Goal: Entertainment & Leisure: Consume media (video, audio)

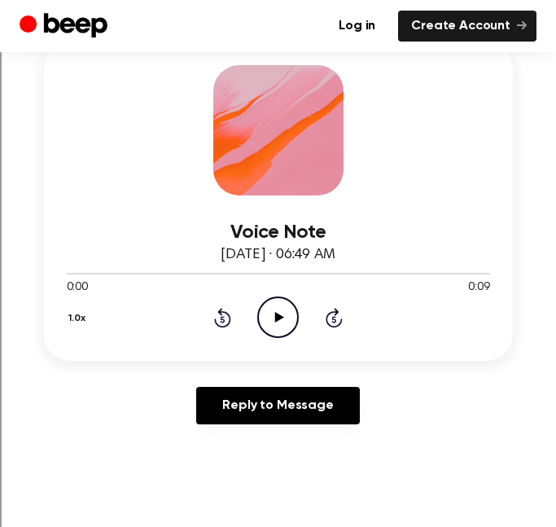
scroll to position [252, 0]
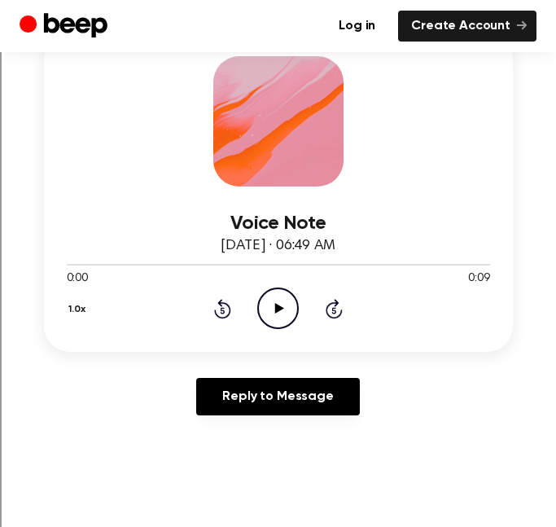
click at [268, 310] on icon "Play Audio" at bounding box center [278, 309] width 42 height 42
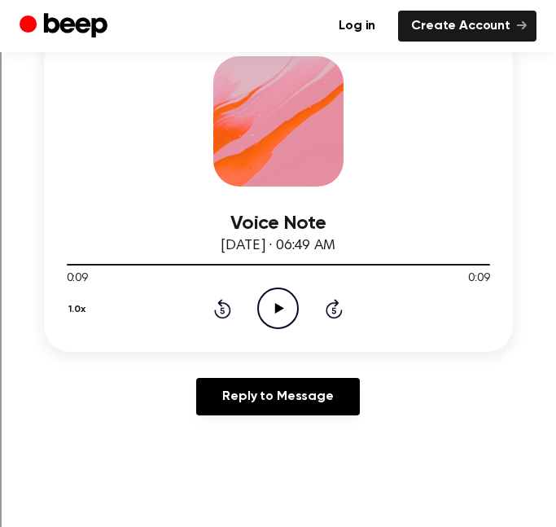
click at [227, 305] on icon at bounding box center [222, 309] width 17 height 20
click at [227, 306] on icon at bounding box center [222, 309] width 17 height 20
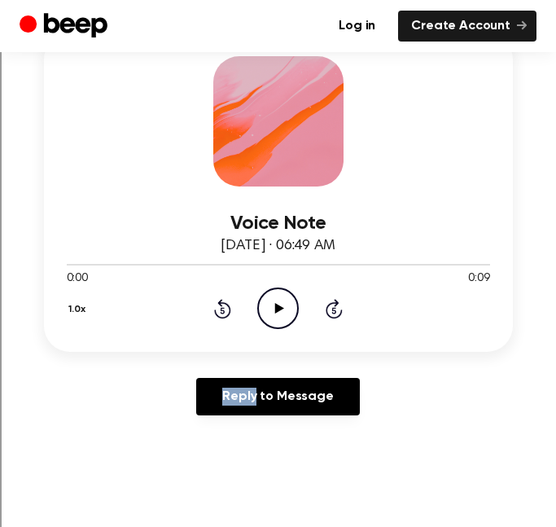
click at [266, 305] on icon "Play Audio" at bounding box center [278, 309] width 42 height 42
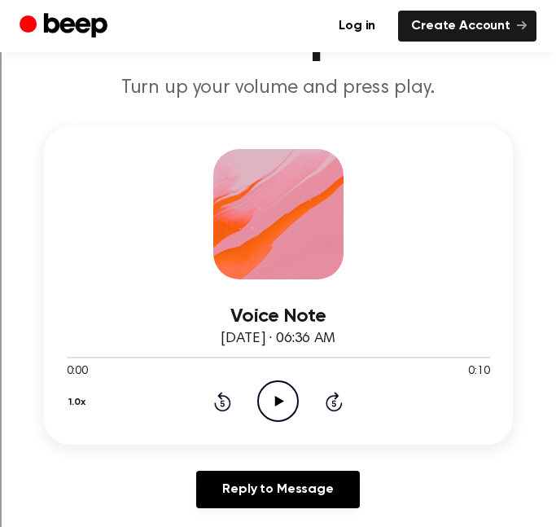
scroll to position [163, 0]
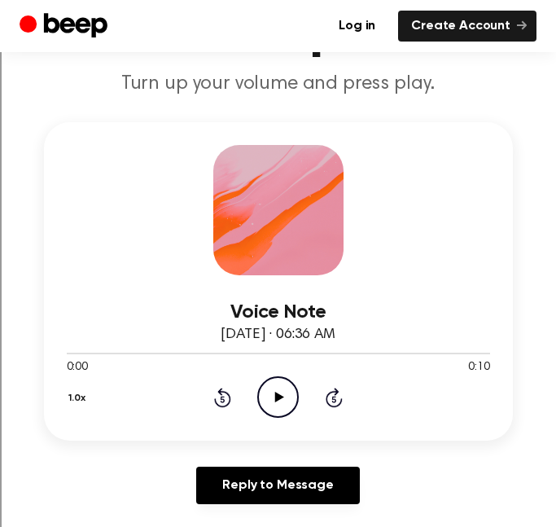
click at [282, 403] on icon "Play Audio" at bounding box center [278, 397] width 42 height 42
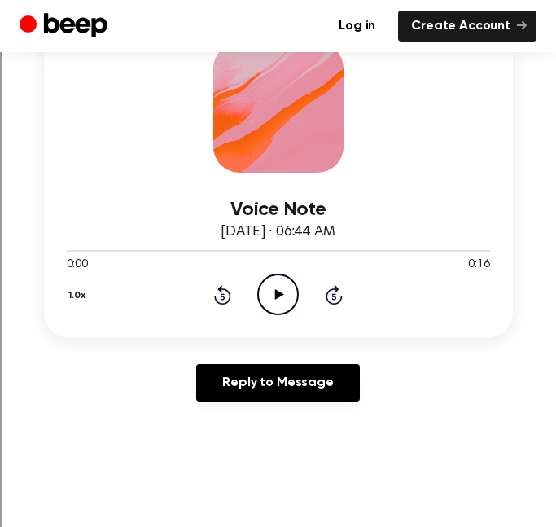
scroll to position [271, 0]
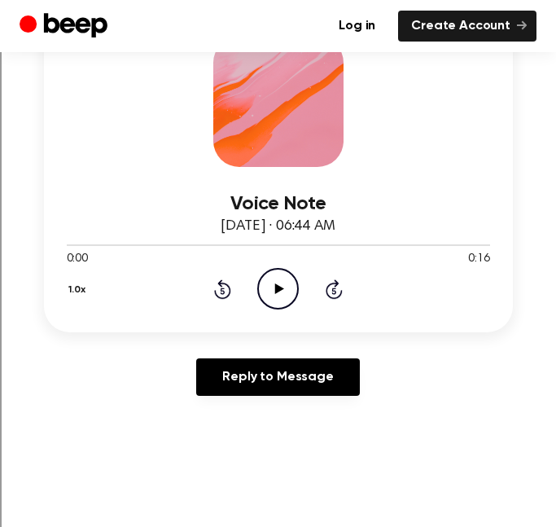
click at [278, 298] on icon "Play Audio" at bounding box center [278, 289] width 42 height 42
click at [278, 298] on icon "Pause Audio" at bounding box center [278, 289] width 42 height 42
click at [278, 298] on icon "Play Audio" at bounding box center [278, 289] width 42 height 42
click at [278, 298] on icon "Pause Audio" at bounding box center [278, 289] width 42 height 42
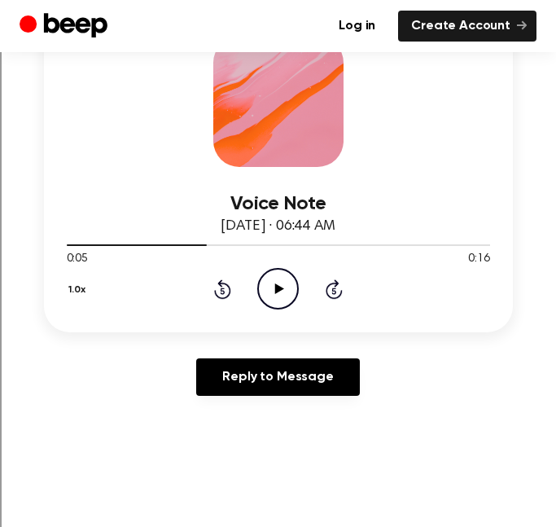
click at [230, 290] on icon at bounding box center [222, 289] width 17 height 20
click at [279, 290] on icon at bounding box center [279, 289] width 9 height 11
click at [279, 290] on icon at bounding box center [278, 289] width 7 height 11
click at [279, 290] on icon at bounding box center [279, 289] width 9 height 11
click at [279, 284] on icon at bounding box center [278, 289] width 7 height 11
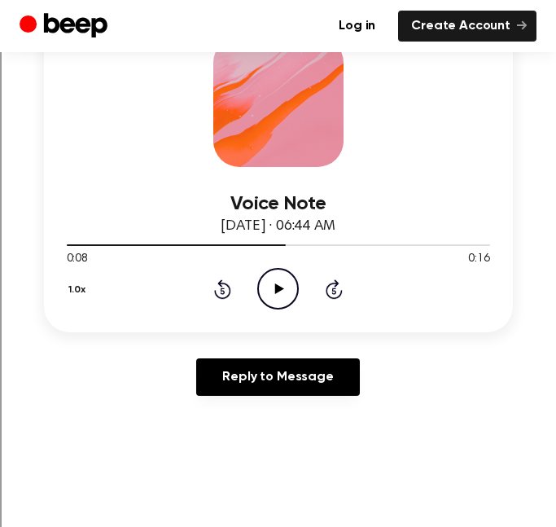
click at [279, 284] on icon "Play Audio" at bounding box center [278, 289] width 42 height 42
click at [231, 288] on icon at bounding box center [222, 289] width 17 height 20
click at [266, 290] on icon "Pause Audio" at bounding box center [278, 289] width 42 height 42
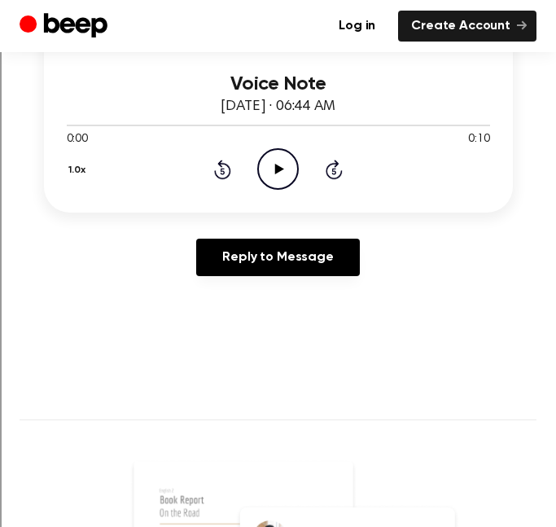
scroll to position [404, 0]
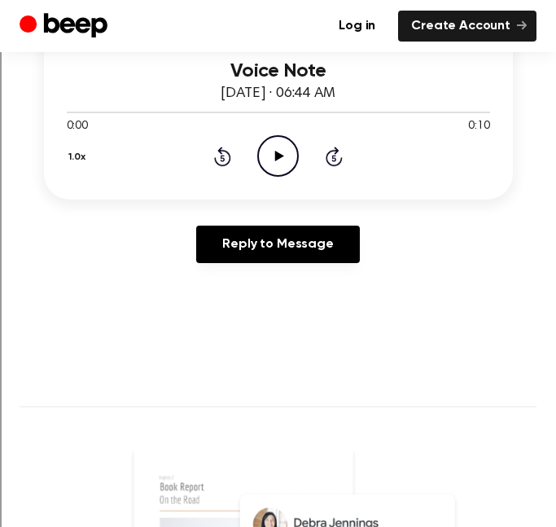
click at [257, 175] on icon "Play Audio" at bounding box center [278, 156] width 42 height 42
click at [257, 175] on icon "Pause Audio" at bounding box center [278, 156] width 42 height 42
click at [266, 152] on icon "Play Audio" at bounding box center [278, 156] width 42 height 42
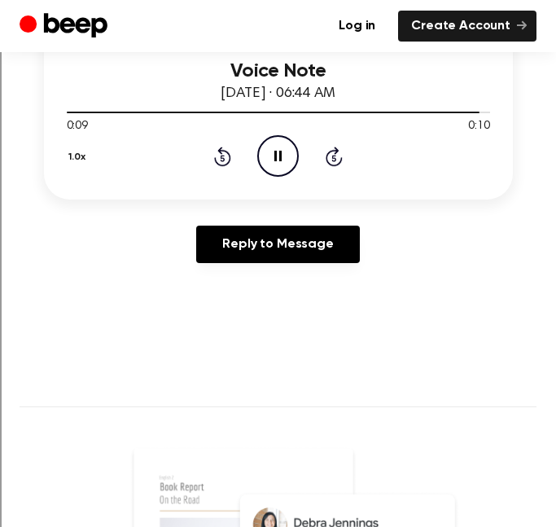
click at [275, 153] on icon at bounding box center [278, 156] width 7 height 11
click at [273, 157] on icon "Play Audio" at bounding box center [278, 156] width 42 height 42
click at [275, 160] on icon "Play Audio" at bounding box center [278, 156] width 42 height 42
click at [275, 160] on icon at bounding box center [278, 156] width 7 height 11
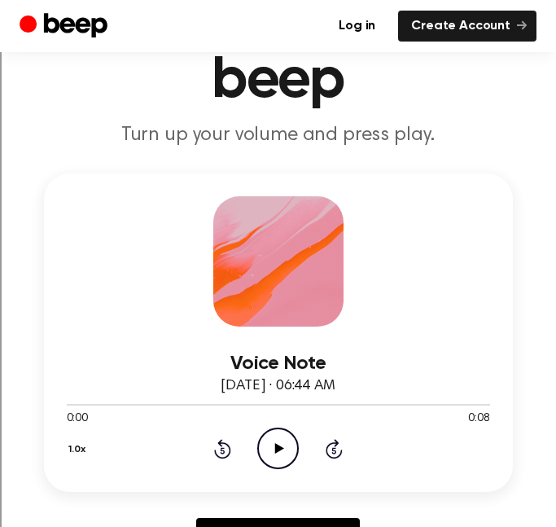
scroll to position [172, 0]
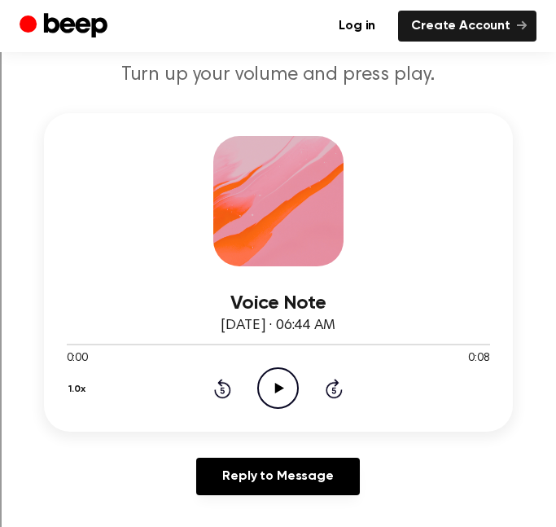
click at [285, 387] on icon "Play Audio" at bounding box center [278, 388] width 42 height 42
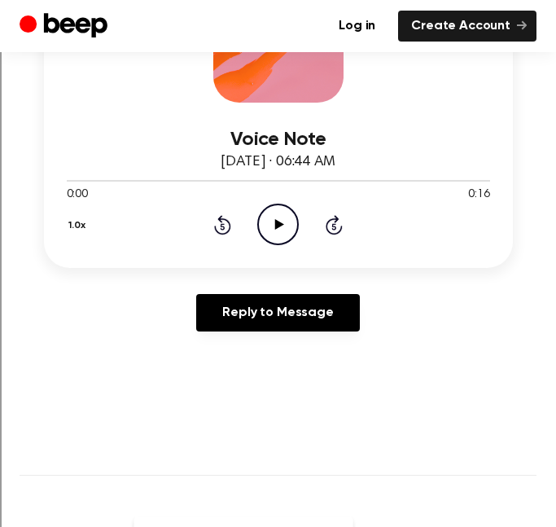
scroll to position [338, 0]
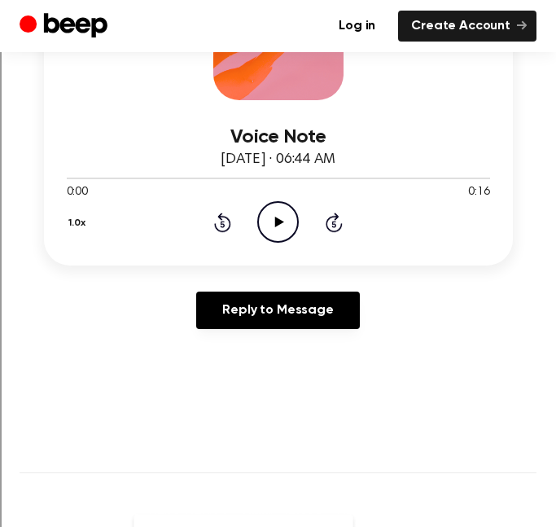
click at [270, 224] on icon "Play Audio" at bounding box center [278, 222] width 42 height 42
click at [270, 224] on icon "Pause Audio" at bounding box center [278, 222] width 42 height 42
click at [270, 224] on icon "Play Audio" at bounding box center [278, 222] width 42 height 42
click at [270, 224] on icon "Pause Audio" at bounding box center [278, 222] width 42 height 42
click at [270, 224] on icon "Play Audio" at bounding box center [278, 222] width 42 height 42
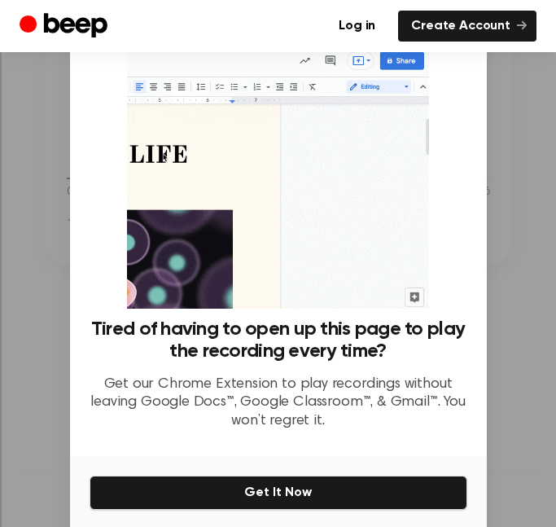
scroll to position [61, 0]
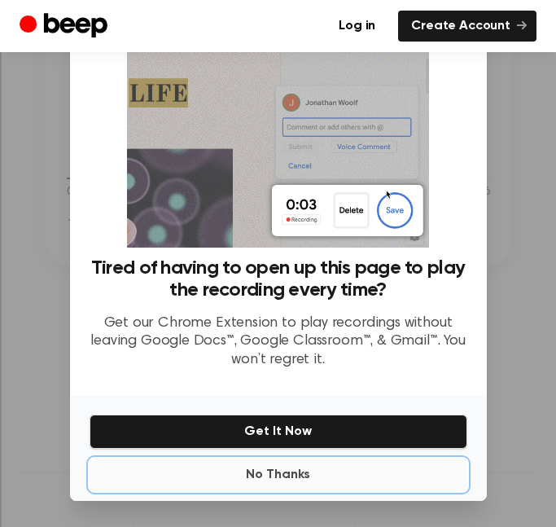
click at [288, 486] on button "No Thanks" at bounding box center [279, 475] width 378 height 33
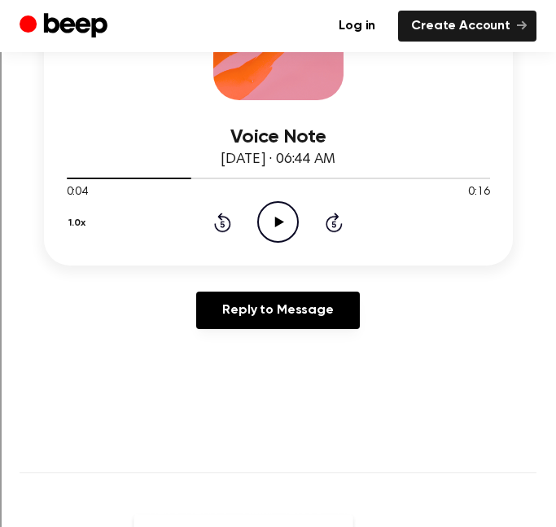
click at [265, 207] on circle at bounding box center [278, 222] width 40 height 40
click at [291, 231] on icon "Play Audio" at bounding box center [278, 222] width 42 height 42
click at [291, 231] on icon "Pause Audio" at bounding box center [278, 222] width 42 height 42
click at [291, 231] on icon "Play Audio" at bounding box center [278, 222] width 42 height 42
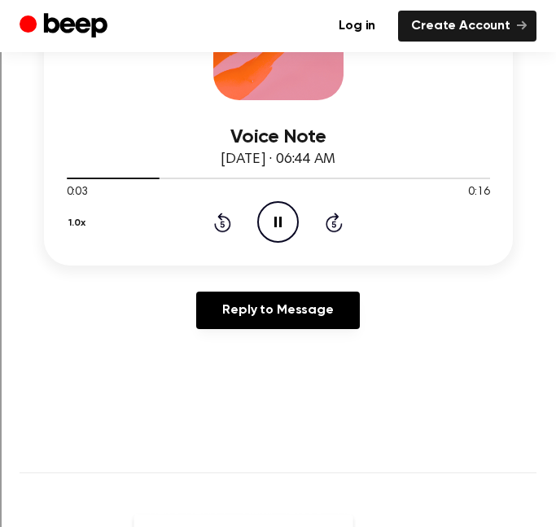
click at [292, 250] on div "Voice Note August 27, 2025 · 06:44 AM 0:03 0:16 Your browser does not support t…" at bounding box center [278, 106] width 469 height 319
click at [280, 221] on icon at bounding box center [278, 222] width 7 height 11
click at [291, 214] on icon "Play Audio" at bounding box center [278, 222] width 42 height 42
click at [231, 225] on icon at bounding box center [222, 223] width 17 height 20
click at [231, 226] on icon at bounding box center [222, 223] width 17 height 20
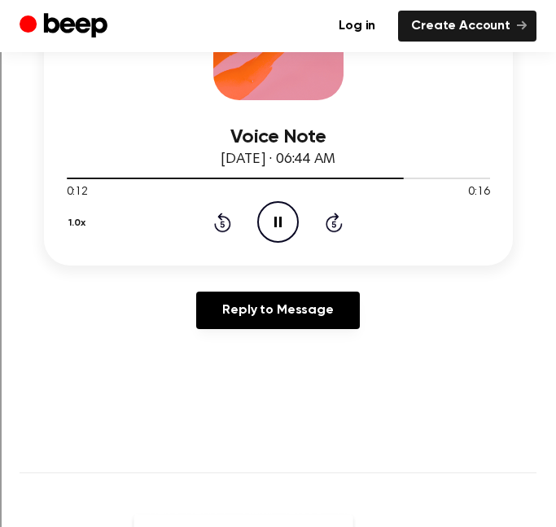
click at [276, 231] on icon "Pause Audio" at bounding box center [278, 222] width 42 height 42
click at [288, 211] on icon "Play Audio" at bounding box center [278, 222] width 42 height 42
click at [224, 221] on icon "Rewind 5 seconds" at bounding box center [222, 222] width 18 height 21
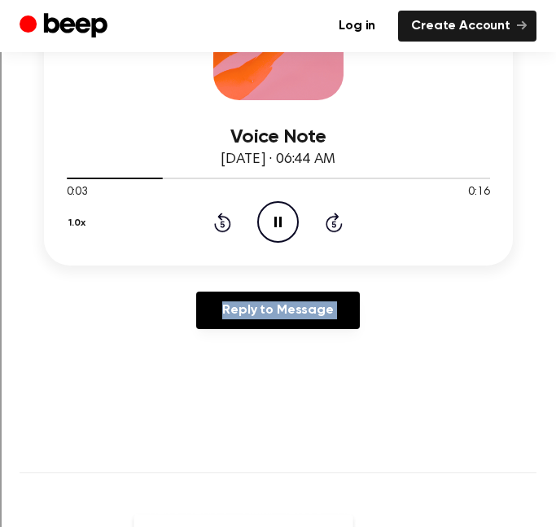
click at [224, 221] on icon "Rewind 5 seconds" at bounding box center [222, 222] width 18 height 21
click at [295, 217] on icon "Play Audio" at bounding box center [278, 222] width 42 height 42
click at [295, 217] on icon "Pause Audio" at bounding box center [278, 222] width 42 height 42
click at [295, 217] on icon "Play Audio" at bounding box center [278, 222] width 42 height 42
click at [295, 217] on icon "Pause Audio" at bounding box center [278, 222] width 42 height 42
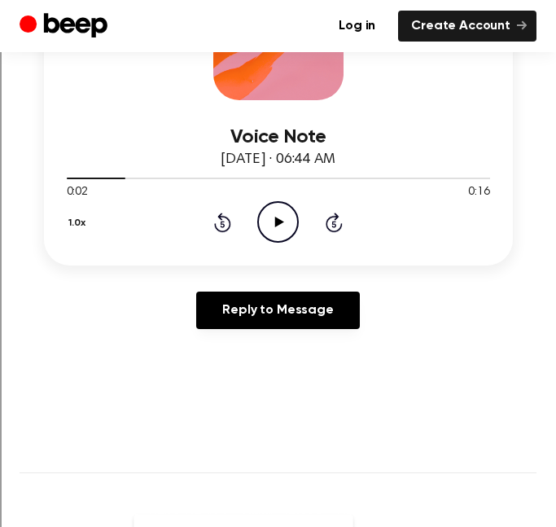
click at [295, 217] on icon "Play Audio" at bounding box center [278, 222] width 42 height 42
click at [295, 217] on icon "Pause Audio" at bounding box center [278, 222] width 42 height 42
click at [295, 217] on icon "Play Audio" at bounding box center [278, 222] width 42 height 42
click at [227, 213] on icon "Rewind 5 seconds" at bounding box center [222, 222] width 18 height 21
click at [269, 222] on icon "Pause Audio" at bounding box center [278, 222] width 42 height 42
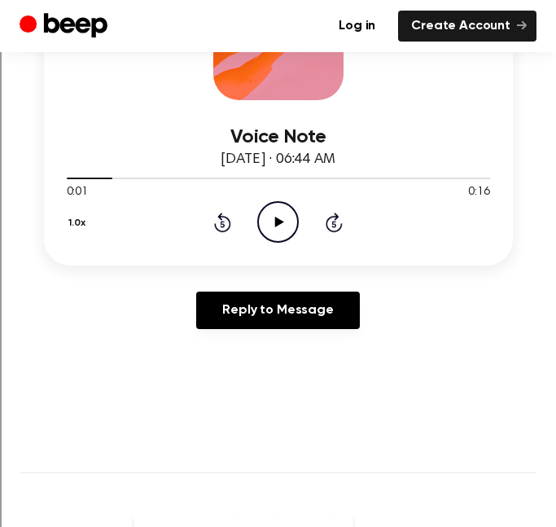
click at [269, 222] on icon "Play Audio" at bounding box center [278, 222] width 42 height 42
click at [269, 222] on icon "Pause Audio" at bounding box center [278, 222] width 42 height 42
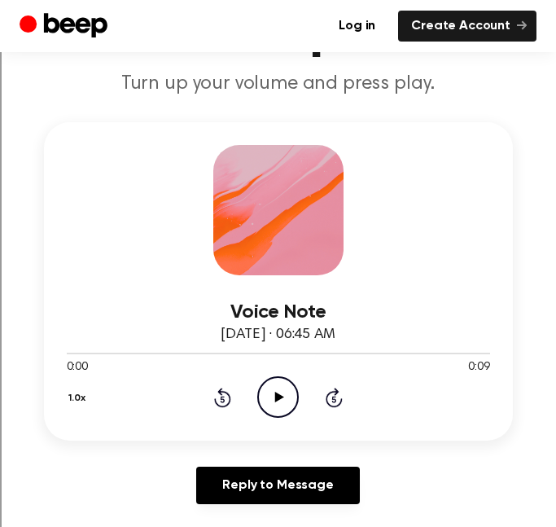
scroll to position [165, 0]
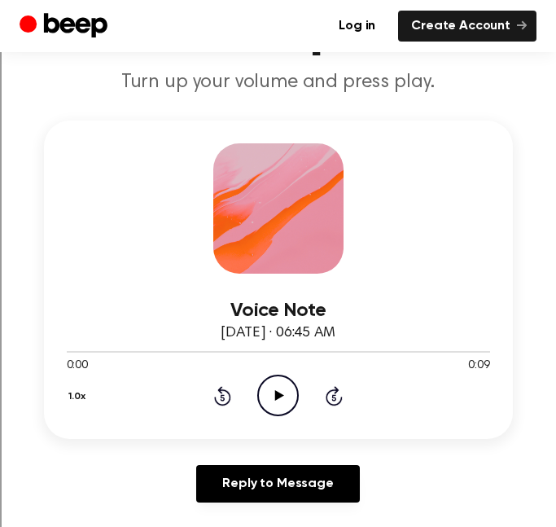
click at [286, 402] on icon "Play Audio" at bounding box center [278, 396] width 42 height 42
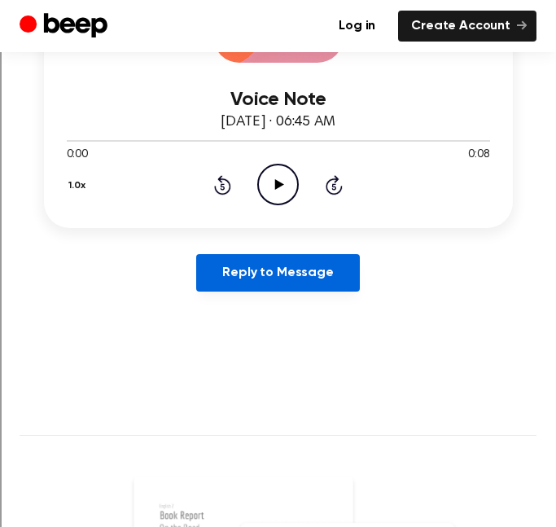
scroll to position [377, 0]
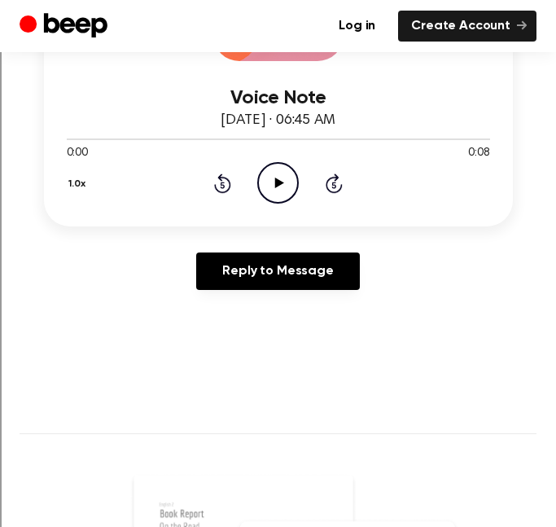
click at [279, 200] on icon "Play Audio" at bounding box center [278, 183] width 42 height 42
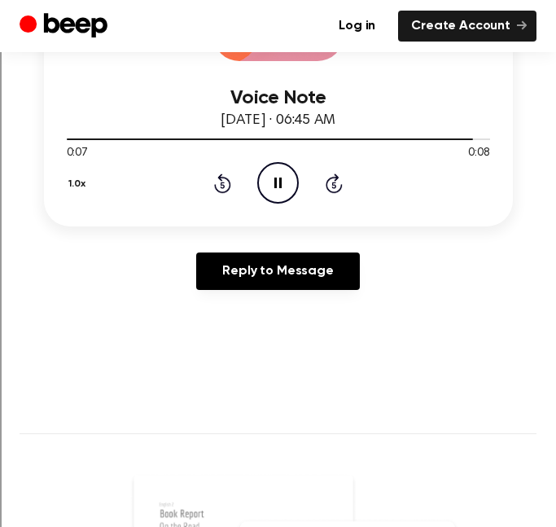
click at [279, 200] on icon "Pause Audio" at bounding box center [278, 183] width 42 height 42
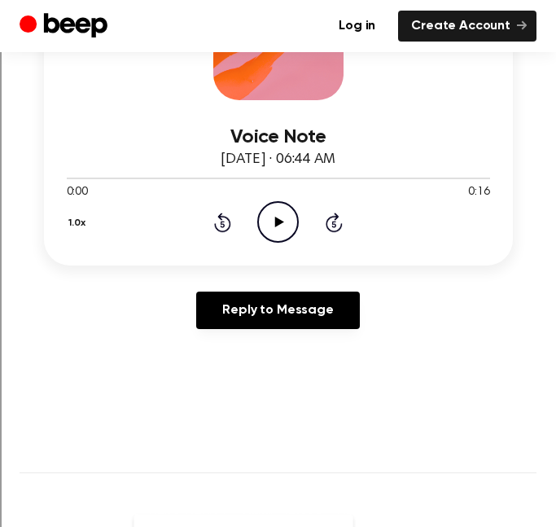
click at [254, 219] on div "1.0x Rewind 5 seconds Play Audio Skip 5 seconds" at bounding box center [279, 222] width 424 height 42
click at [281, 222] on icon at bounding box center [279, 222] width 9 height 11
click at [279, 229] on icon "Pause Audio" at bounding box center [278, 222] width 42 height 42
click at [279, 229] on icon "Play Audio" at bounding box center [278, 222] width 42 height 42
click at [280, 230] on icon "Pause Audio" at bounding box center [278, 222] width 42 height 42
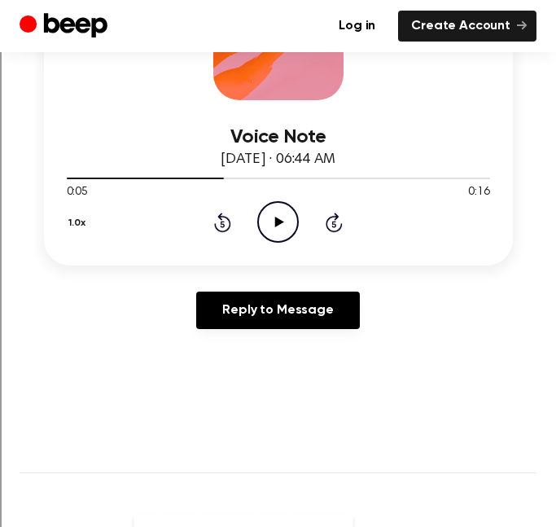
click at [275, 223] on icon "Play Audio" at bounding box center [278, 222] width 42 height 42
click at [275, 223] on icon at bounding box center [278, 222] width 7 height 11
click at [279, 226] on icon "Play Audio" at bounding box center [278, 222] width 42 height 42
click at [223, 226] on icon at bounding box center [223, 224] width 4 height 7
click at [223, 226] on icon "Rewind 5 seconds" at bounding box center [222, 222] width 18 height 21
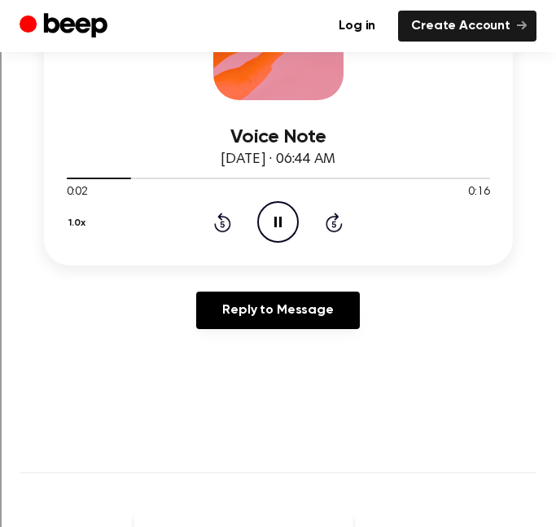
click at [270, 218] on icon "Pause Audio" at bounding box center [278, 222] width 42 height 42
click at [265, 215] on icon "Play Audio" at bounding box center [278, 222] width 42 height 42
click at [276, 231] on icon "Play Audio" at bounding box center [278, 222] width 42 height 42
click at [281, 216] on icon "Play Audio" at bounding box center [278, 222] width 42 height 42
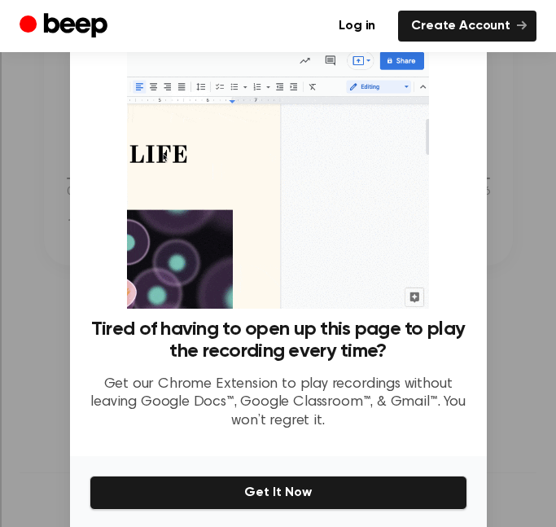
scroll to position [61, 0]
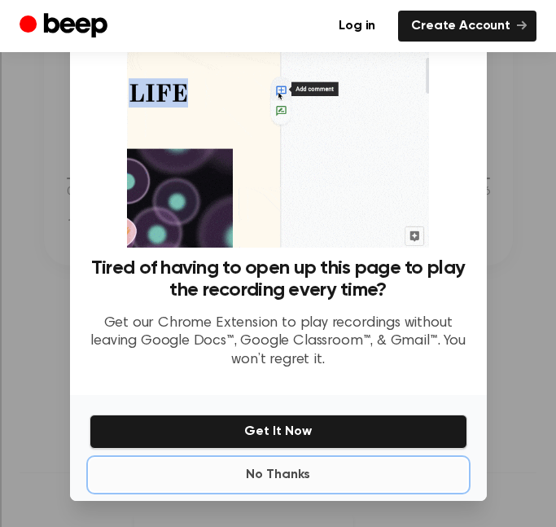
click at [283, 468] on button "No Thanks" at bounding box center [279, 475] width 378 height 33
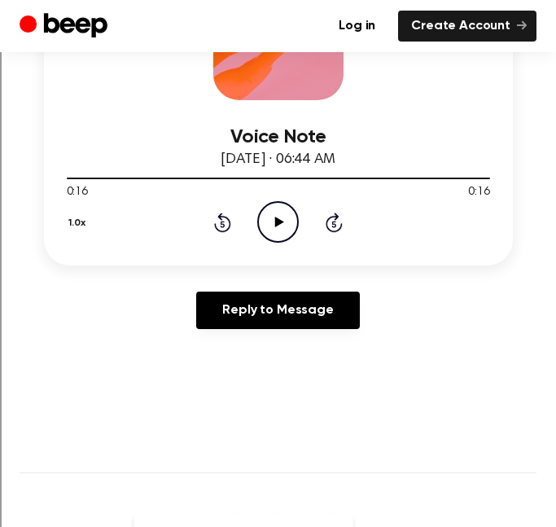
click at [268, 230] on icon "Play Audio" at bounding box center [278, 222] width 42 height 42
click at [284, 220] on icon "Play Audio" at bounding box center [278, 222] width 42 height 42
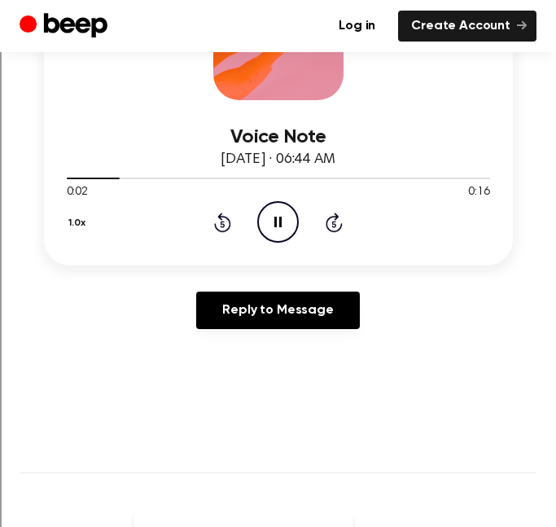
click at [284, 220] on icon "Pause Audio" at bounding box center [278, 222] width 42 height 42
click at [284, 206] on icon "Play Audio" at bounding box center [278, 222] width 42 height 42
click at [225, 218] on icon "Rewind 5 seconds" at bounding box center [222, 222] width 18 height 21
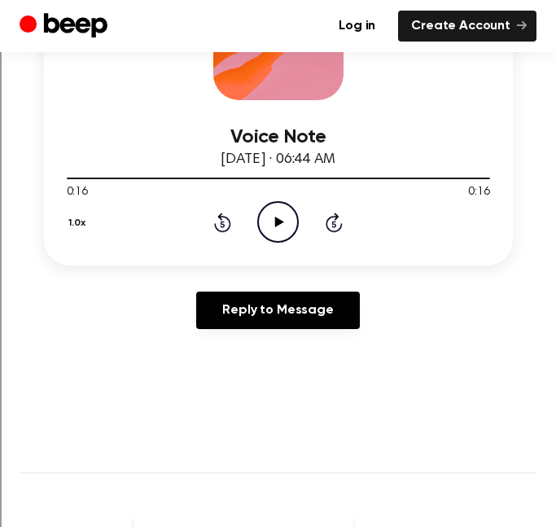
click at [281, 218] on icon "Play Audio" at bounding box center [278, 222] width 42 height 42
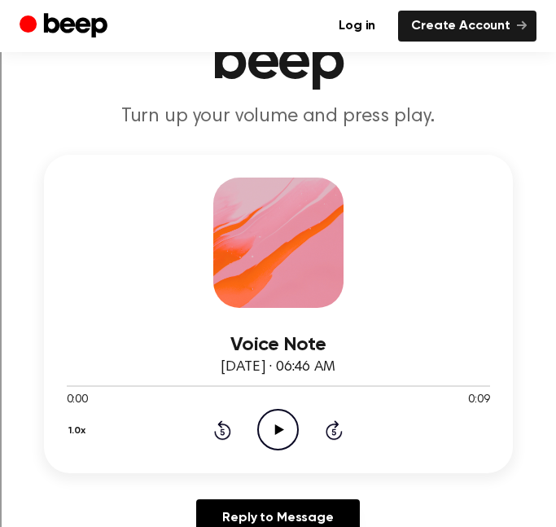
scroll to position [147, 0]
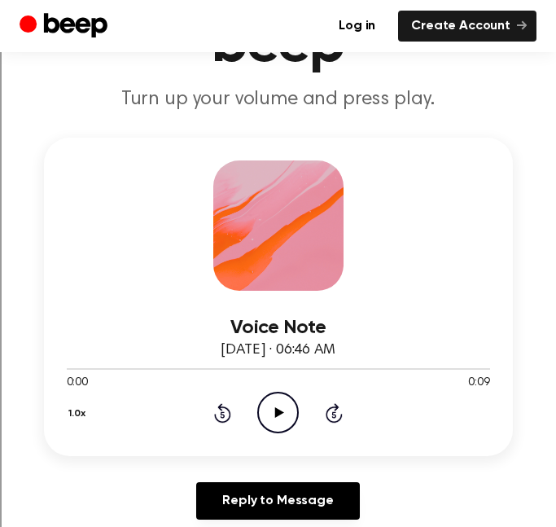
click at [268, 422] on icon "Play Audio" at bounding box center [278, 413] width 42 height 42
click at [268, 426] on icon "Pause Audio" at bounding box center [278, 413] width 42 height 42
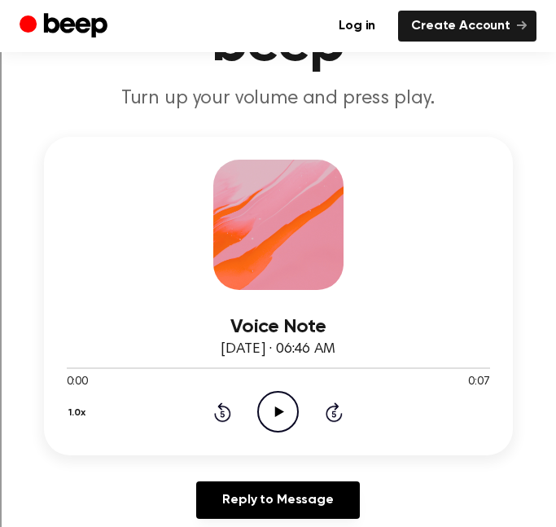
scroll to position [147, 0]
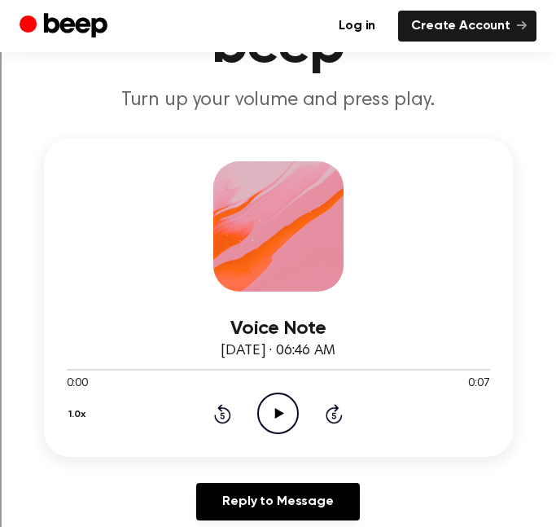
click at [275, 402] on icon "Play Audio" at bounding box center [278, 414] width 42 height 42
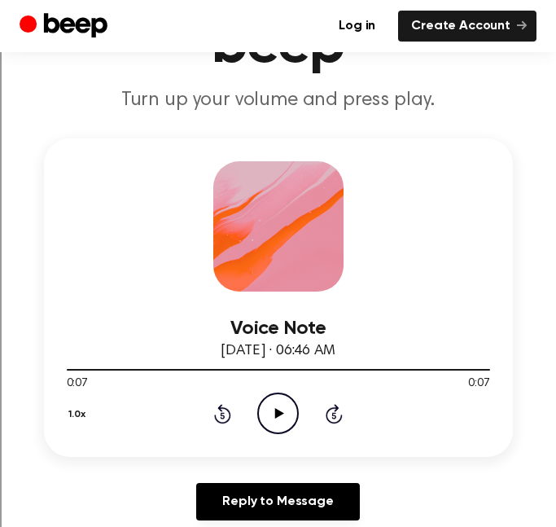
click at [283, 427] on icon "Play Audio" at bounding box center [278, 414] width 42 height 42
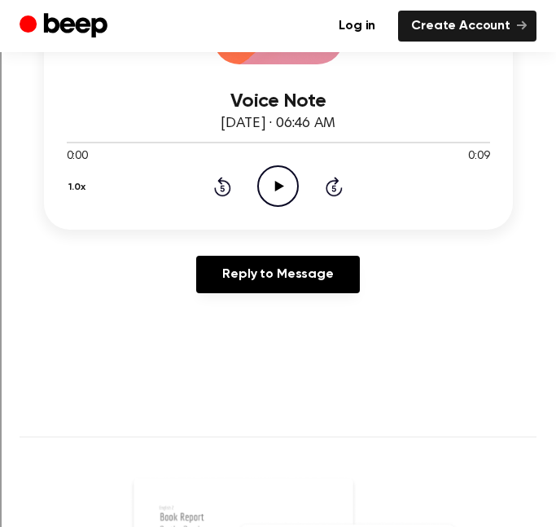
scroll to position [370, 0]
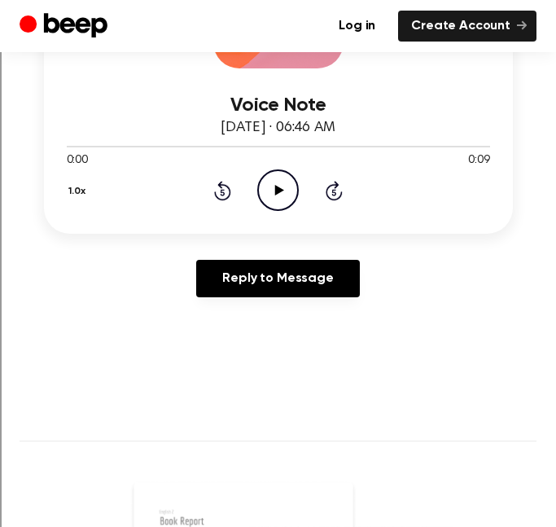
click at [280, 199] on icon "Play Audio" at bounding box center [278, 190] width 42 height 42
click at [280, 199] on icon "Pause Audio" at bounding box center [278, 190] width 42 height 42
click at [229, 191] on icon at bounding box center [222, 191] width 17 height 20
click at [270, 191] on icon "Play Audio" at bounding box center [278, 190] width 42 height 42
click at [270, 191] on icon "Pause Audio" at bounding box center [278, 190] width 42 height 42
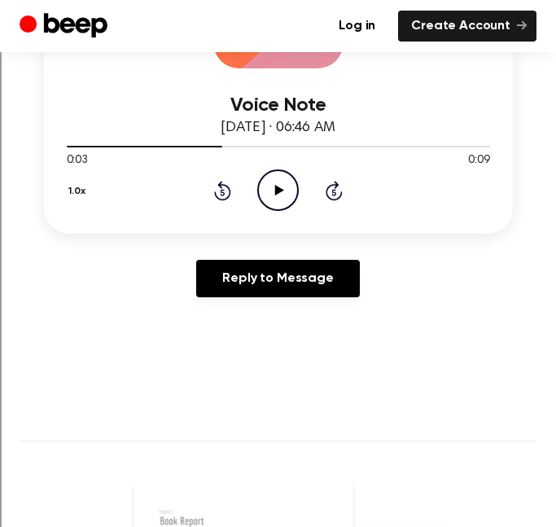
click at [270, 191] on icon "Play Audio" at bounding box center [278, 190] width 42 height 42
click at [270, 191] on icon "Pause Audio" at bounding box center [278, 190] width 42 height 42
click at [270, 191] on icon "Play Audio" at bounding box center [278, 190] width 42 height 42
click at [270, 191] on icon "Pause Audio" at bounding box center [278, 190] width 42 height 42
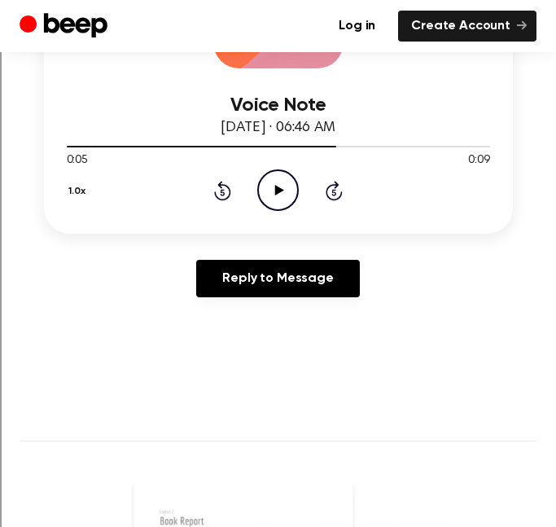
click at [270, 191] on icon "Play Audio" at bounding box center [278, 190] width 42 height 42
click at [270, 191] on icon "Pause Audio" at bounding box center [278, 190] width 42 height 42
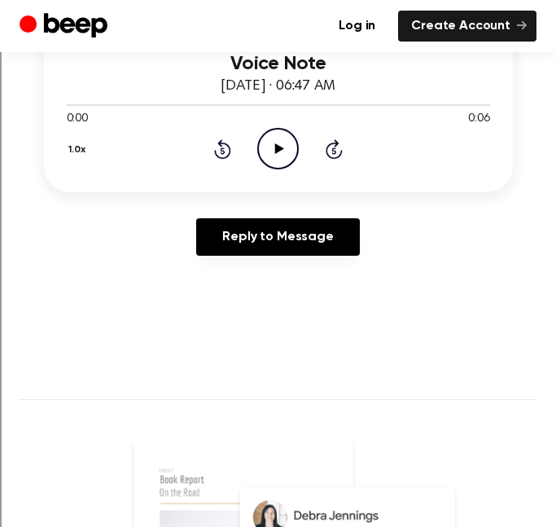
scroll to position [409, 0]
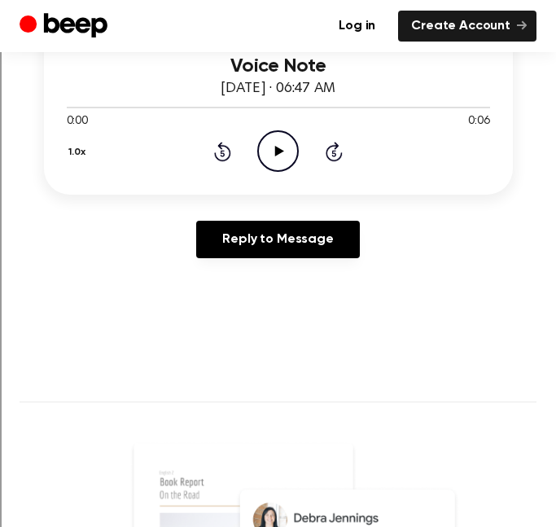
click at [284, 151] on icon "Play Audio" at bounding box center [278, 151] width 42 height 42
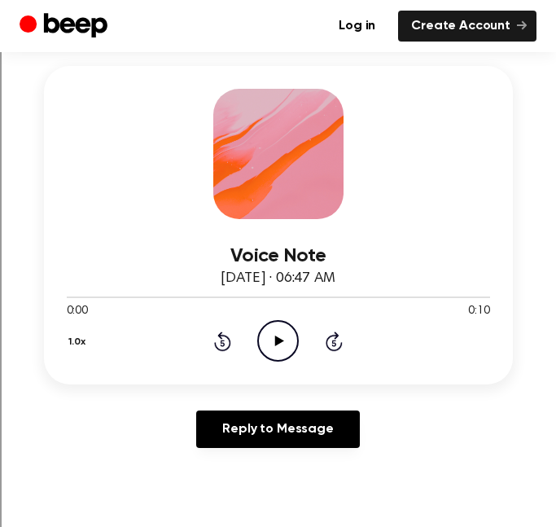
scroll to position [299, 0]
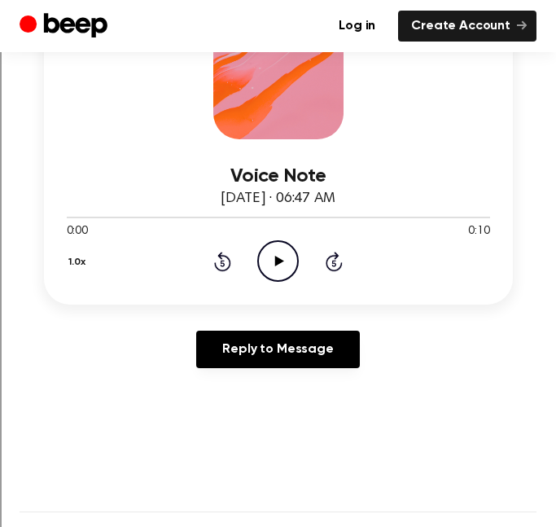
click at [280, 270] on icon "Play Audio" at bounding box center [278, 261] width 42 height 42
click at [280, 270] on icon "Pause Audio" at bounding box center [278, 261] width 42 height 42
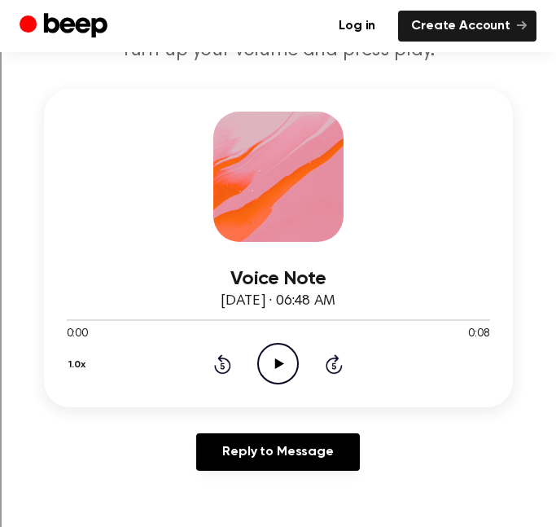
scroll to position [200, 0]
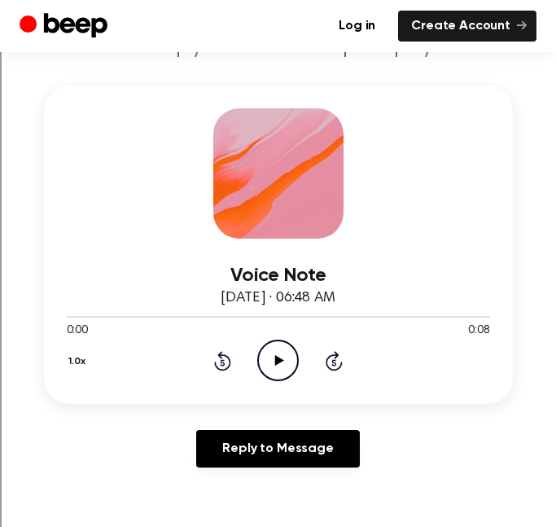
click at [262, 371] on circle at bounding box center [278, 361] width 40 height 40
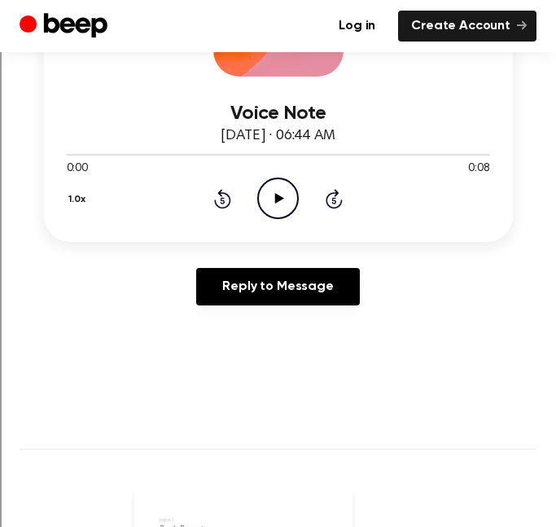
scroll to position [367, 0]
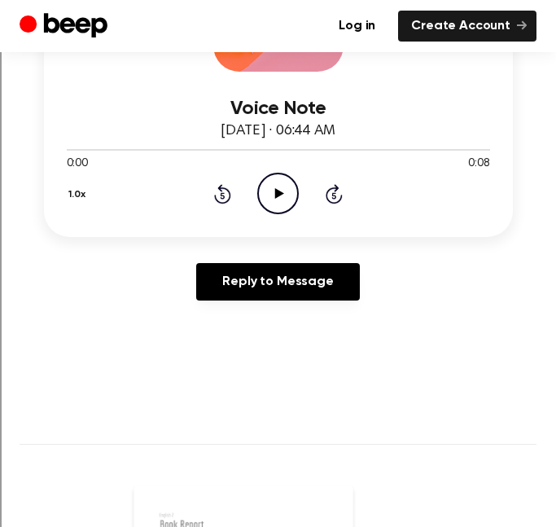
click at [288, 188] on icon "Play Audio" at bounding box center [278, 194] width 42 height 42
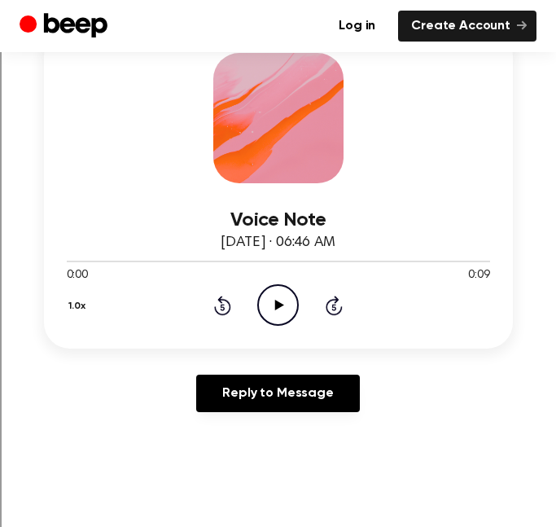
click at [276, 294] on icon "Play Audio" at bounding box center [278, 305] width 42 height 42
